Goal: Find contact information

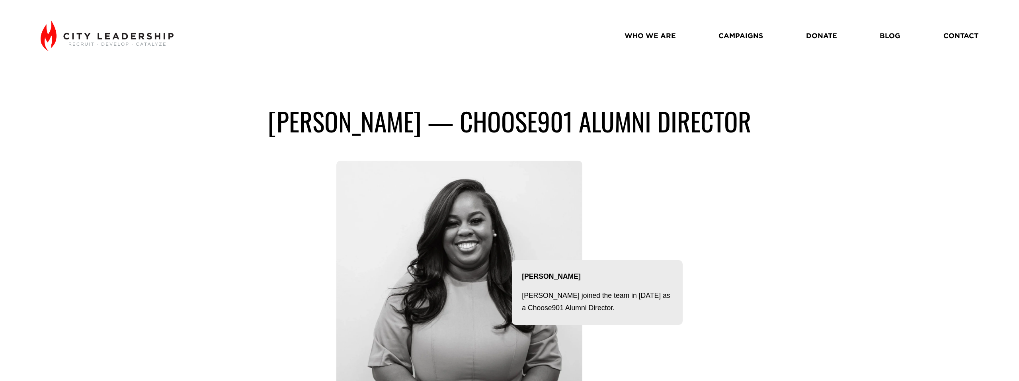
click at [655, 41] on link "WHO WE ARE" at bounding box center [650, 36] width 51 height 14
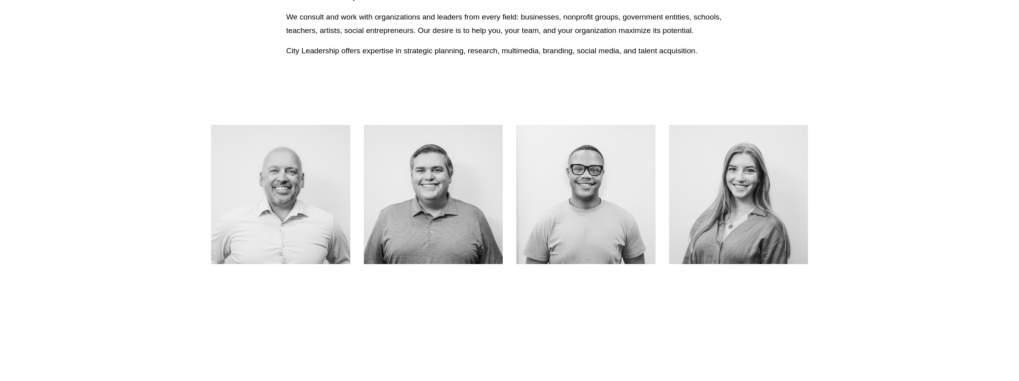
scroll to position [339, 0]
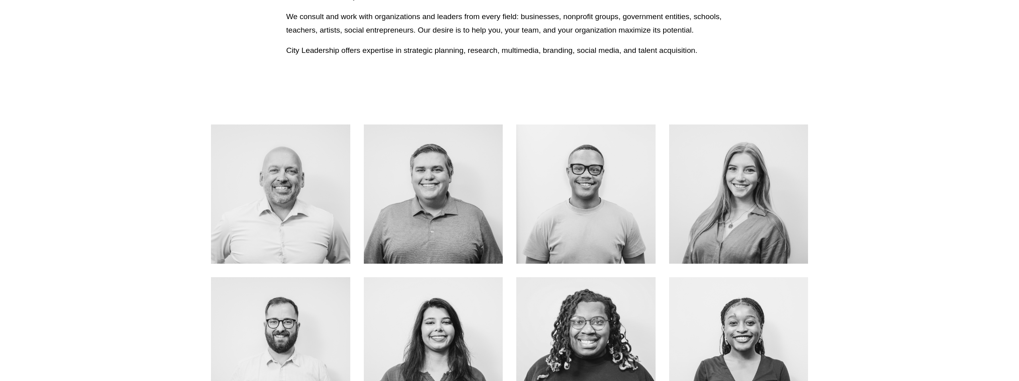
click at [428, 202] on link "ABOUT ME" at bounding box center [433, 212] width 63 height 21
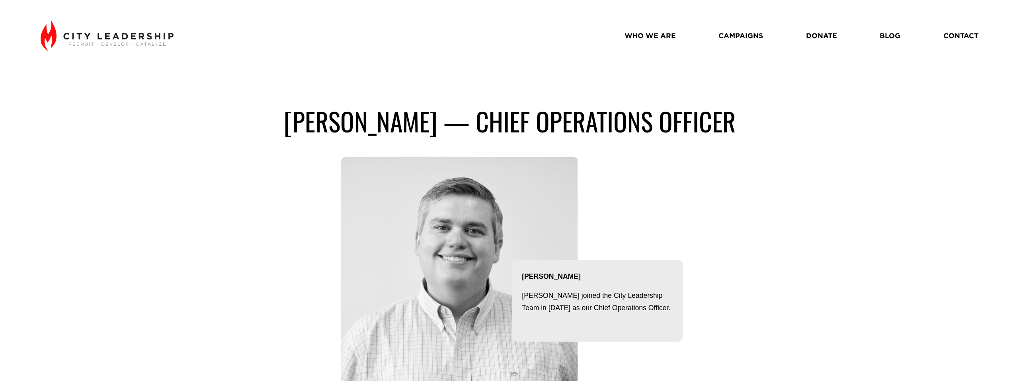
click at [653, 37] on link "WHO WE ARE" at bounding box center [650, 36] width 51 height 14
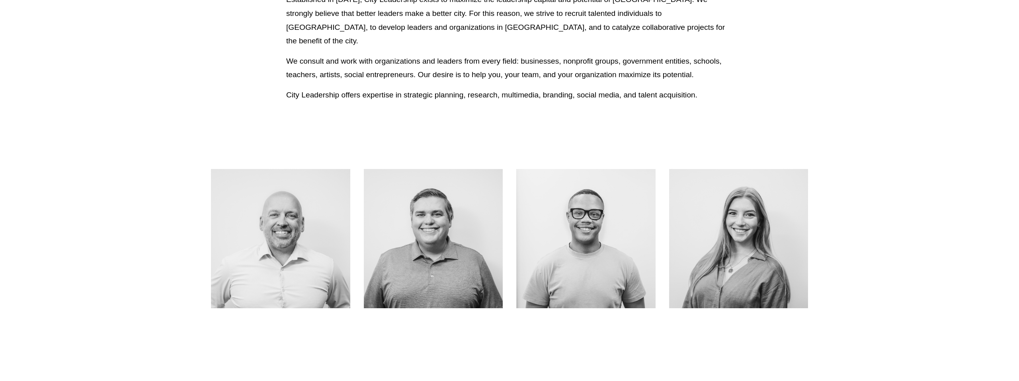
scroll to position [301, 0]
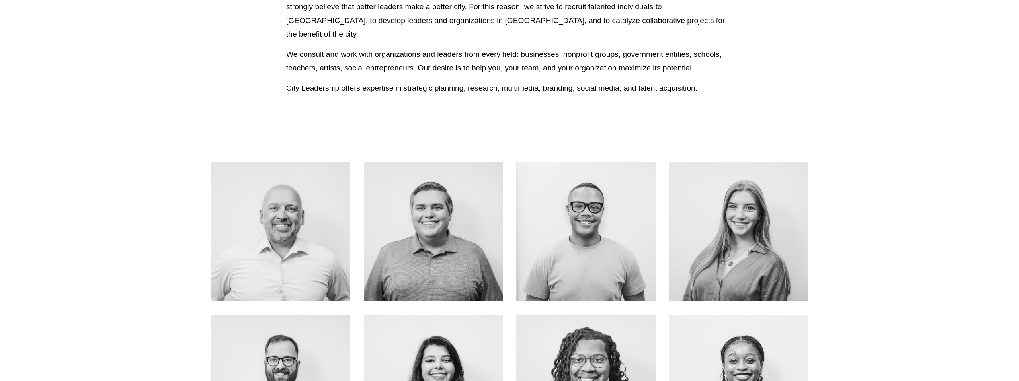
click at [712, 240] on link "ABOUT ME" at bounding box center [738, 250] width 63 height 21
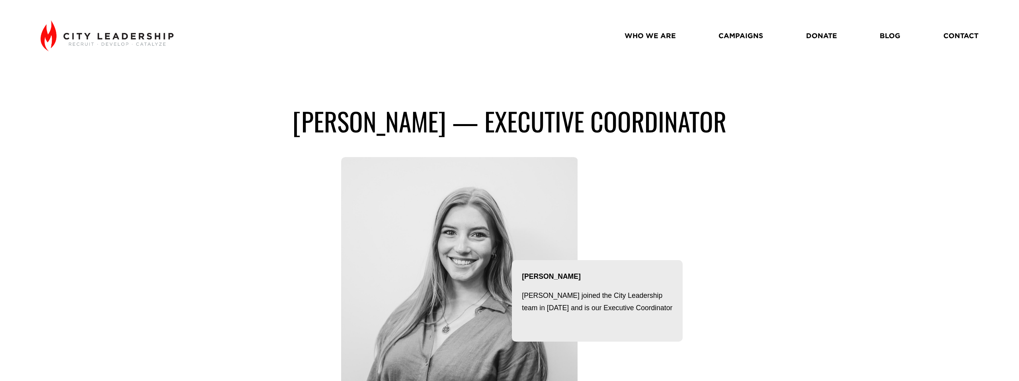
click at [658, 38] on link "WHO WE ARE" at bounding box center [650, 36] width 51 height 14
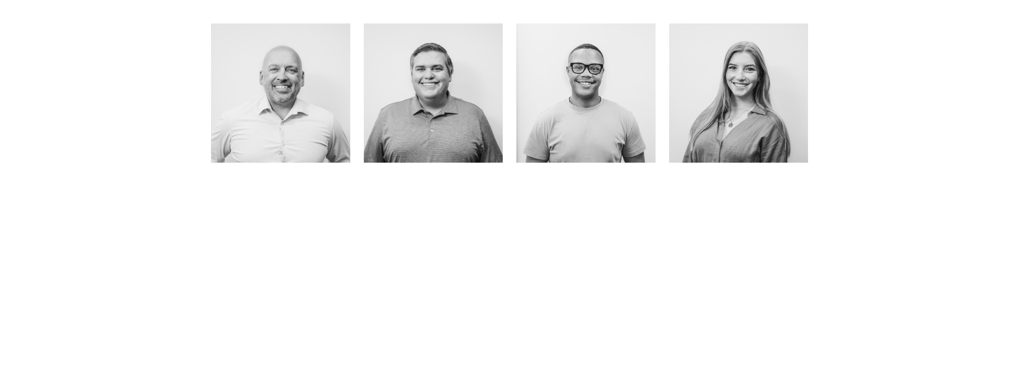
scroll to position [518, 0]
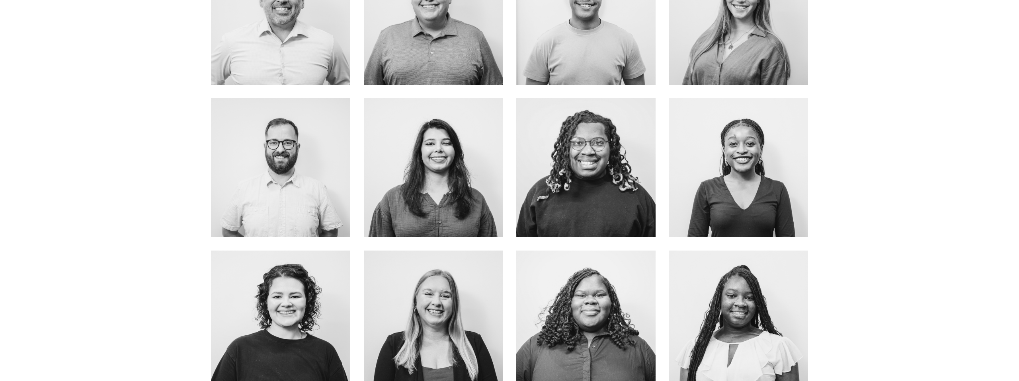
click at [597, 188] on div at bounding box center [585, 167] width 139 height 139
click at [598, 184] on link "about me" at bounding box center [585, 185] width 63 height 21
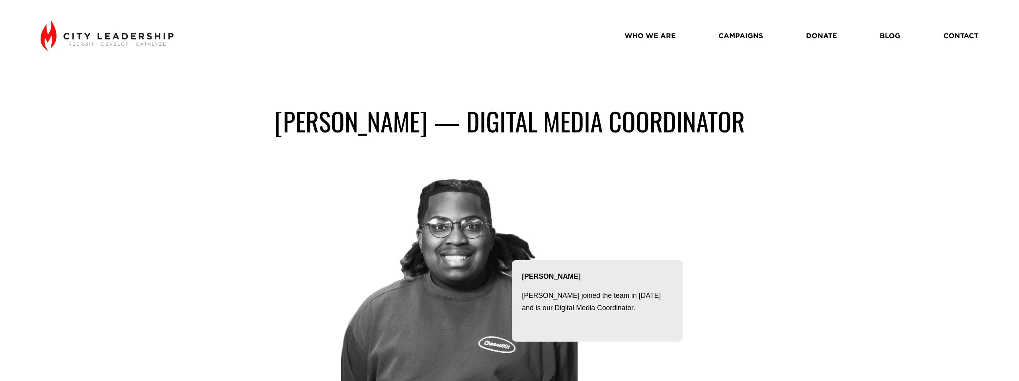
click at [656, 36] on link "WHO WE ARE" at bounding box center [650, 36] width 51 height 14
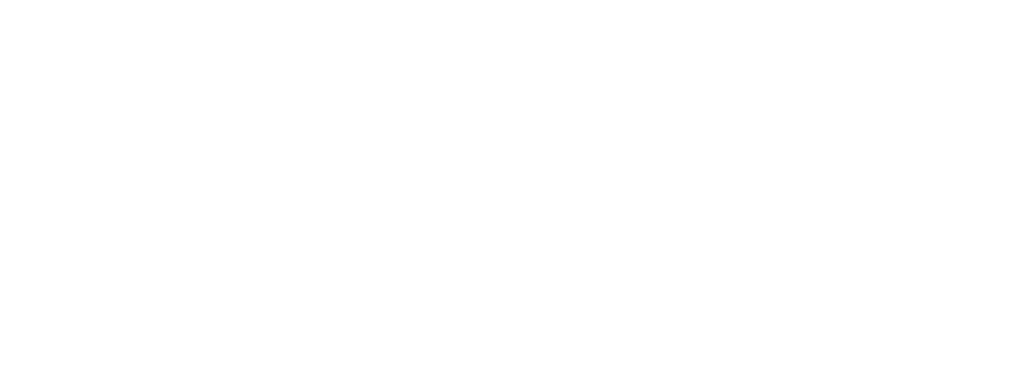
scroll to position [666, 0]
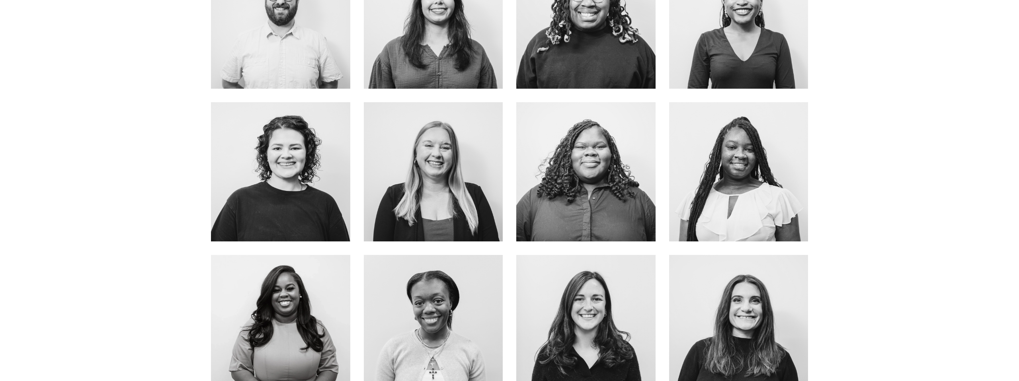
click at [597, 180] on link "About Me" at bounding box center [585, 190] width 63 height 21
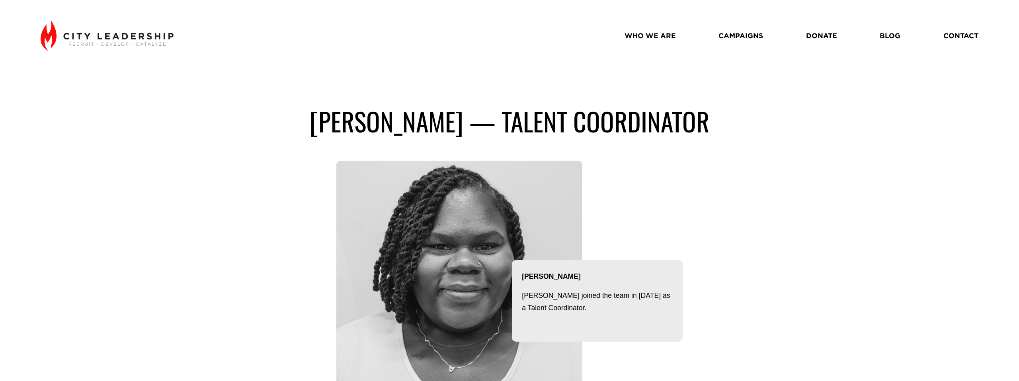
click at [648, 36] on link "WHO WE ARE" at bounding box center [650, 36] width 51 height 14
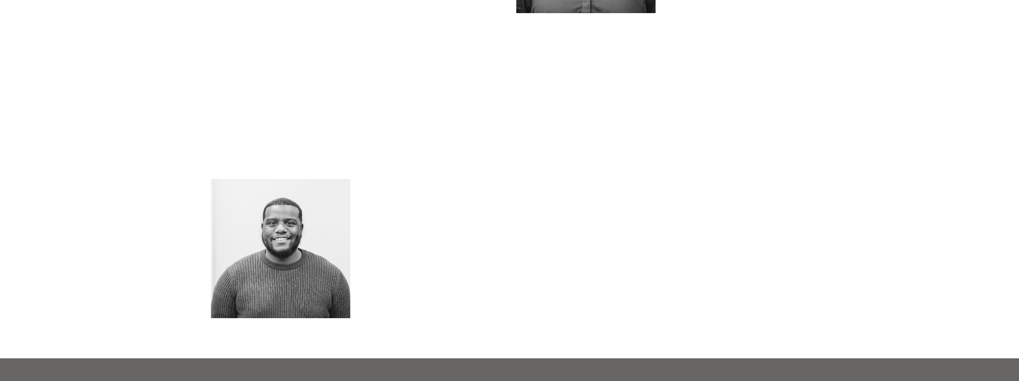
scroll to position [610, 0]
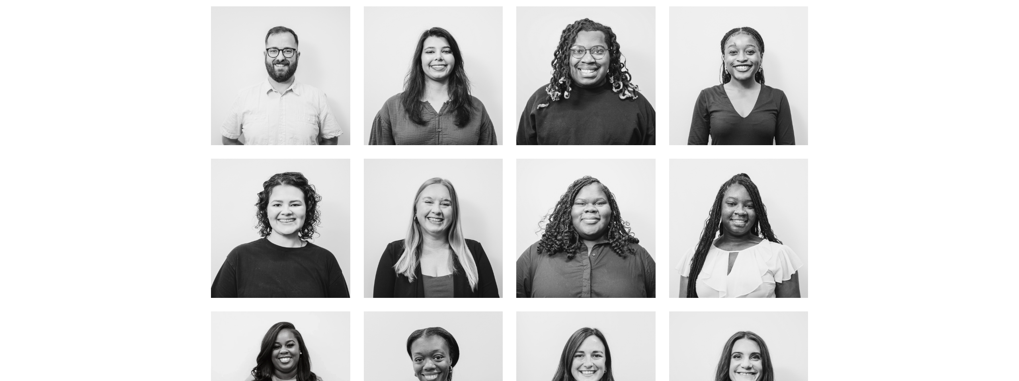
click at [449, 236] on link "about me" at bounding box center [433, 246] width 63 height 21
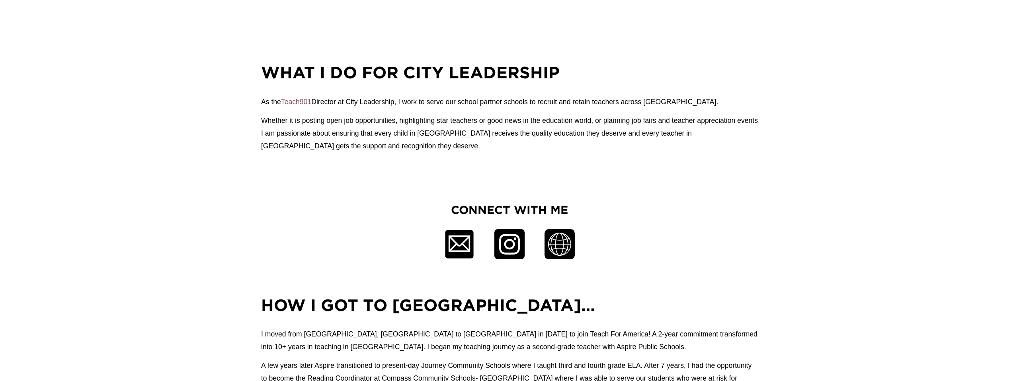
scroll to position [401, 0]
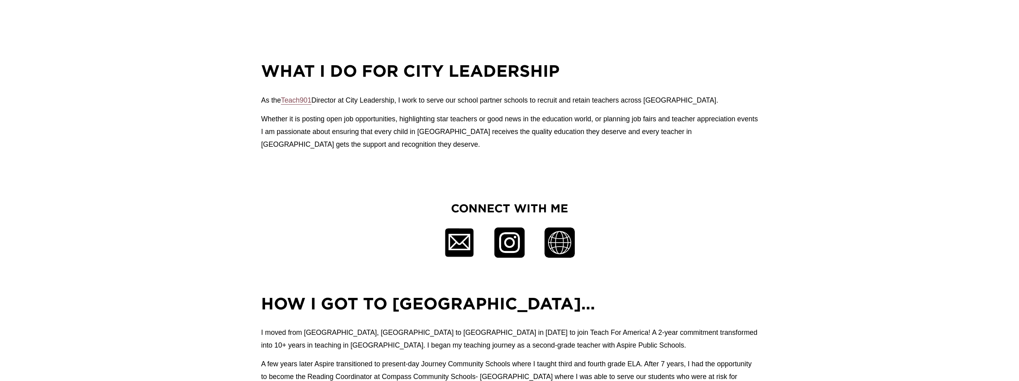
click at [512, 208] on h3 "CONNECT WITH ME" at bounding box center [510, 209] width 146 height 16
click at [567, 243] on div at bounding box center [560, 243] width 30 height 30
click at [468, 232] on div at bounding box center [459, 243] width 30 height 30
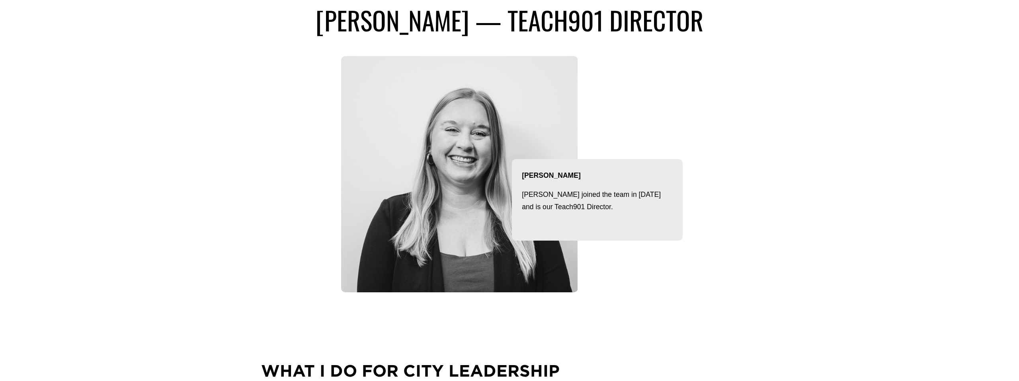
scroll to position [0, 0]
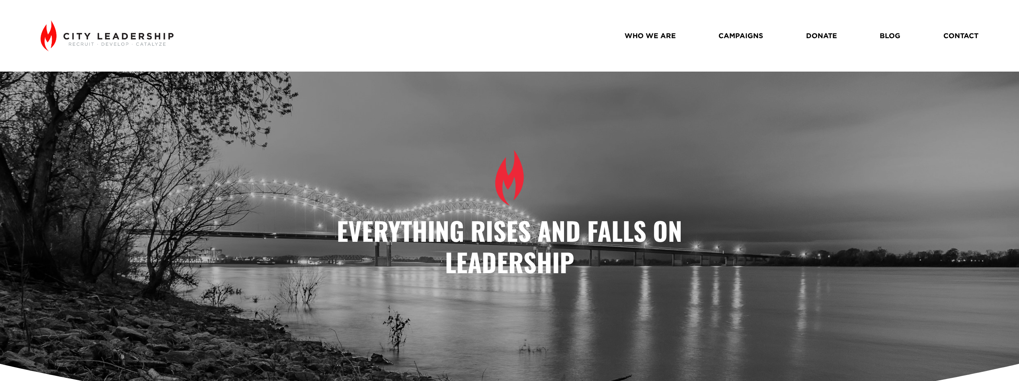
click at [666, 39] on link "WHO WE ARE" at bounding box center [650, 36] width 51 height 14
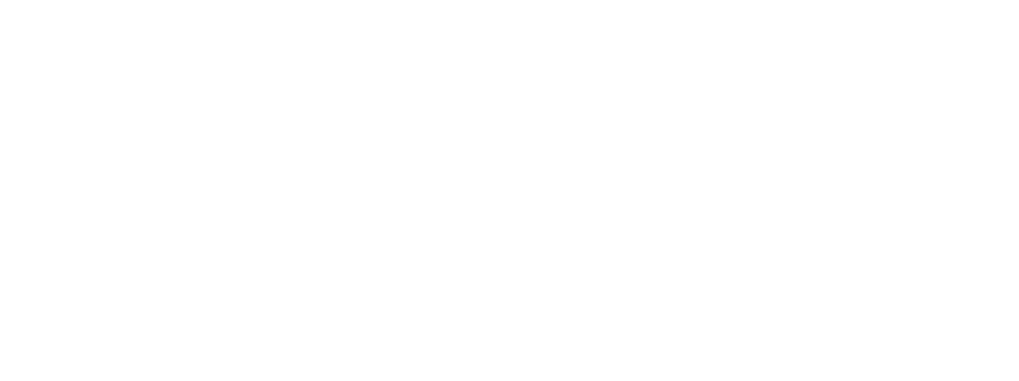
scroll to position [851, 0]
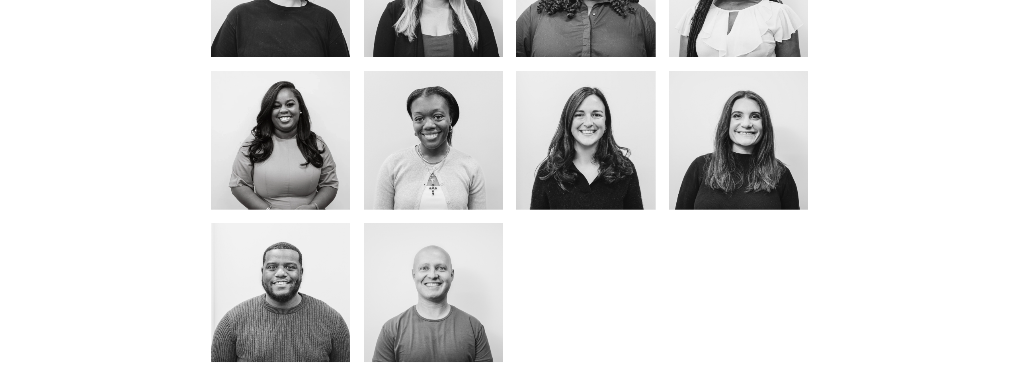
click at [281, 156] on link "ABOUT ME" at bounding box center [280, 158] width 63 height 21
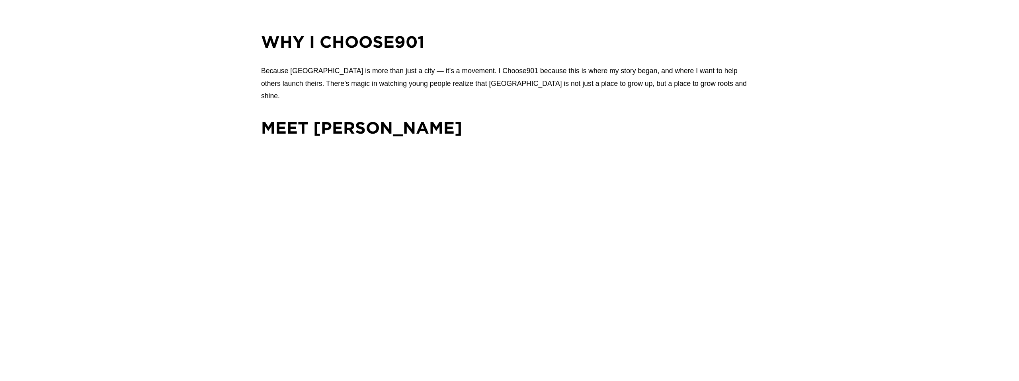
scroll to position [863, 0]
